Goal: Task Accomplishment & Management: Manage account settings

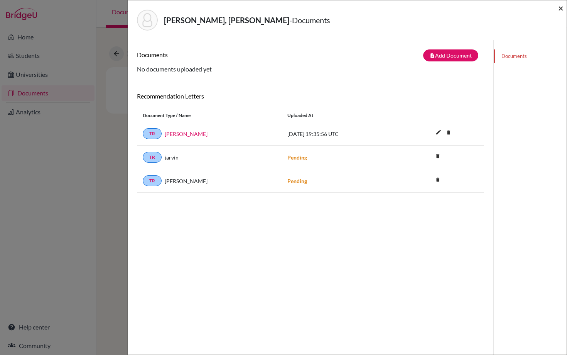
click at [561, 10] on span "×" at bounding box center [561, 7] width 5 height 11
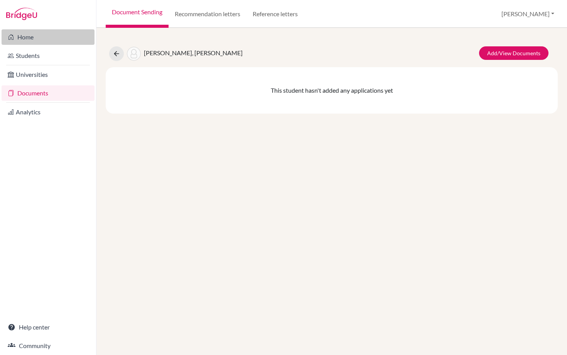
click at [30, 41] on link "Home" at bounding box center [48, 36] width 93 height 15
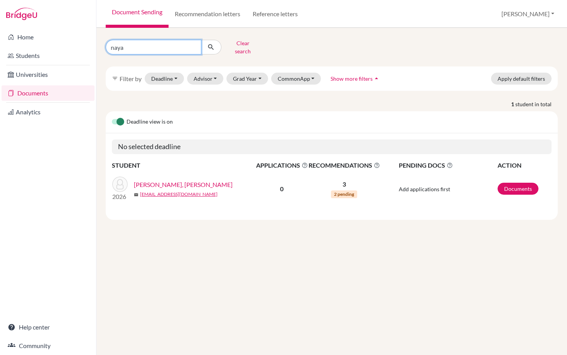
drag, startPoint x: 150, startPoint y: 41, endPoint x: 100, endPoint y: 45, distance: 49.9
click at [100, 45] on div "naya Clear search" at bounding box center [177, 47] width 155 height 20
click at [29, 93] on link "Documents" at bounding box center [48, 92] width 93 height 15
drag, startPoint x: 141, startPoint y: 44, endPoint x: 100, endPoint y: 44, distance: 40.9
click at [99, 44] on div "naya Clear search filter_list Filter by Deadline - Select a date range Or doubl…" at bounding box center [332, 191] width 471 height 327
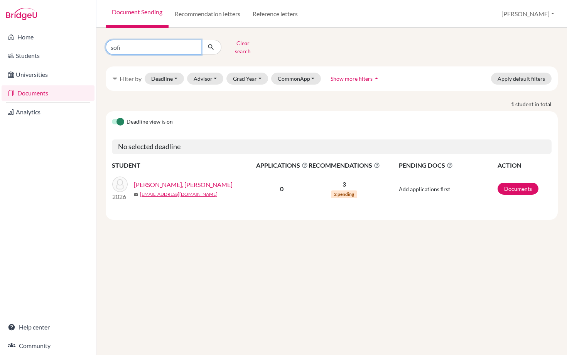
type input "sofia"
click button "submit" at bounding box center [211, 47] width 20 height 15
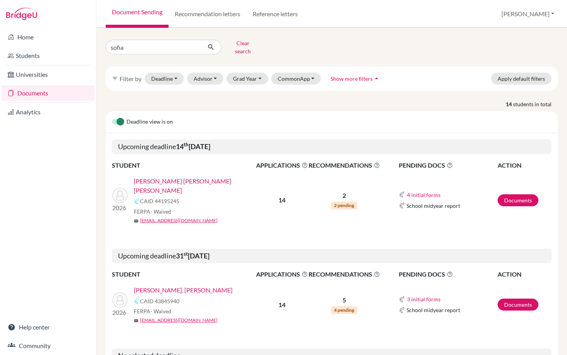
click at [172, 176] on link "Pereira Lopez, Sofia Maria Jose" at bounding box center [197, 185] width 127 height 19
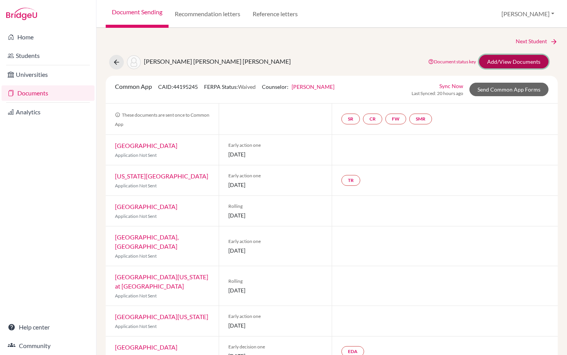
click at [498, 62] on link "Add/View Documents" at bounding box center [513, 62] width 69 height 14
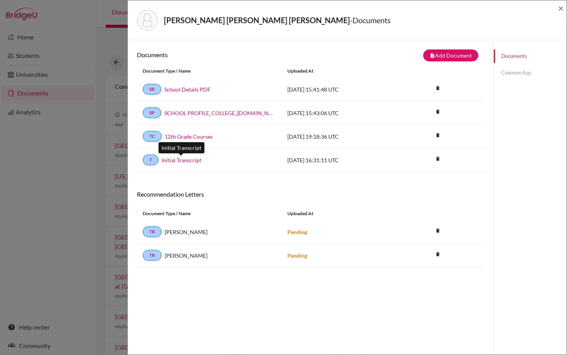
click at [186, 159] on link "Initial Transcript" at bounding box center [182, 160] width 40 height 8
